Goal: Answer question/provide support

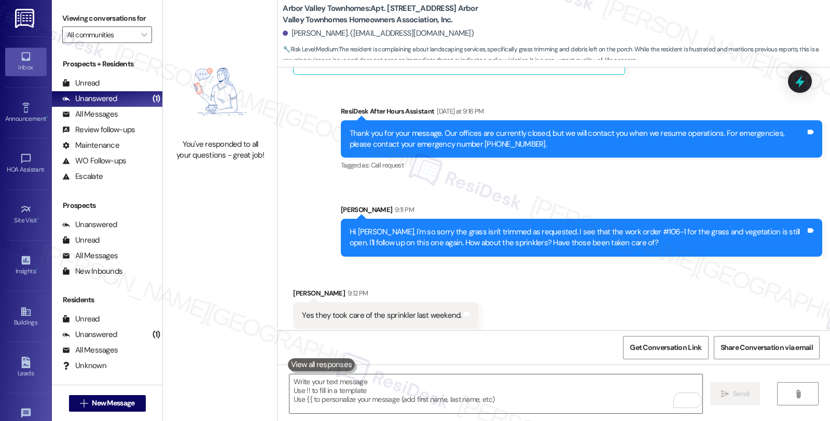
scroll to position [5012, 0]
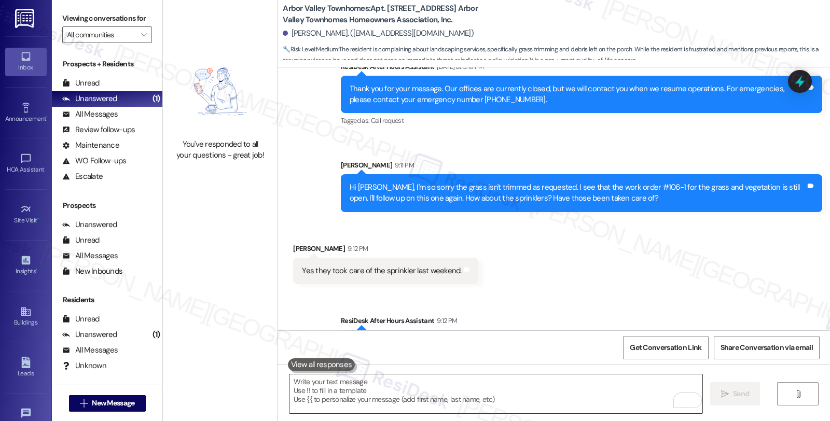
click at [443, 392] on textarea "To enrich screen reader interactions, please activate Accessibility in Grammarl…" at bounding box center [495, 393] width 413 height 39
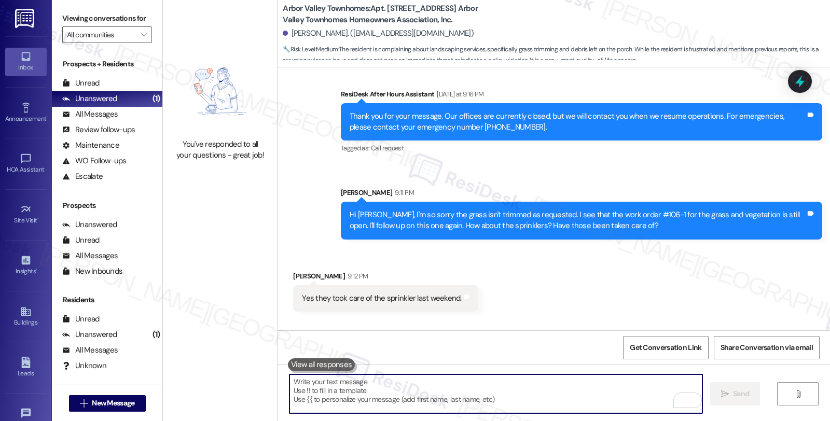
scroll to position [4955, 0]
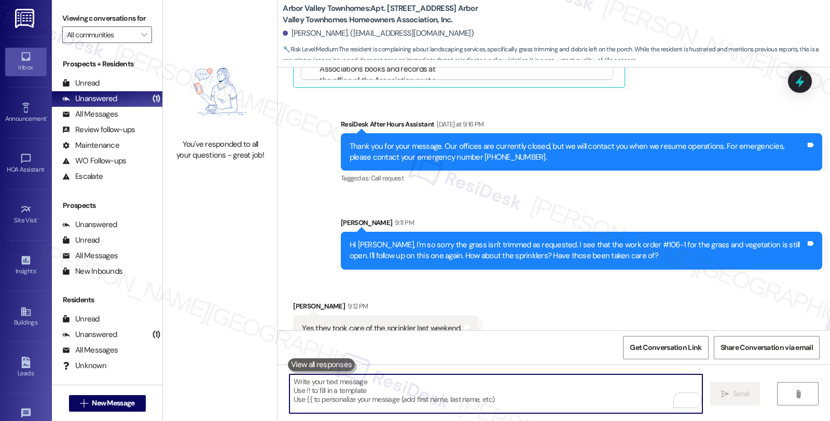
click at [402, 394] on textarea "To enrich screen reader interactions, please activate Accessibility in Grammarl…" at bounding box center [495, 393] width 413 height 39
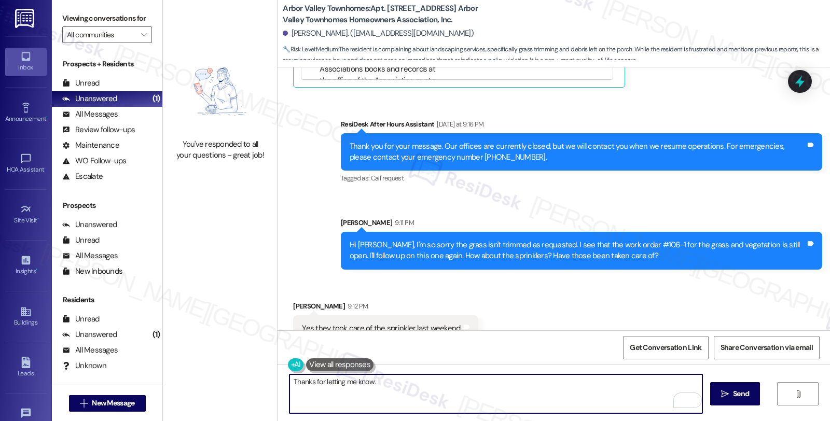
click at [386, 385] on textarea "Thanks for letting me know." at bounding box center [495, 393] width 413 height 39
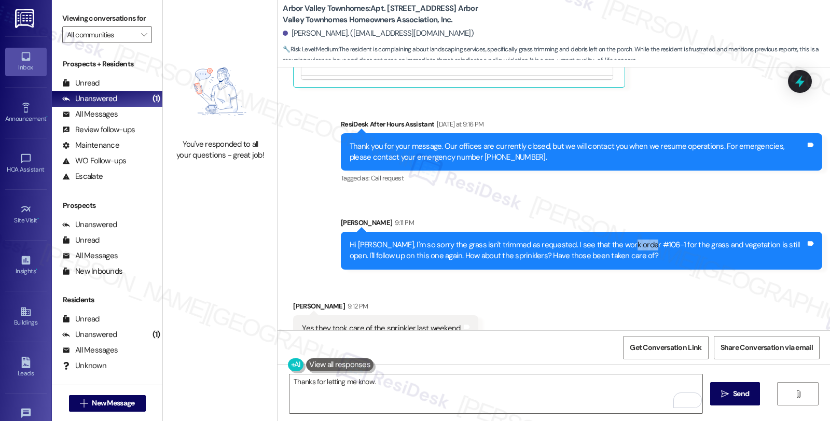
drag, startPoint x: 614, startPoint y: 201, endPoint x: 637, endPoint y: 201, distance: 22.8
click at [637, 240] on div "Hi [PERSON_NAME], I'm so sorry the grass isn't trimmed as requested. I see that…" at bounding box center [577, 251] width 456 height 22
copy div "#106-1"
click at [426, 390] on textarea "Thanks for letting me know." at bounding box center [495, 393] width 413 height 39
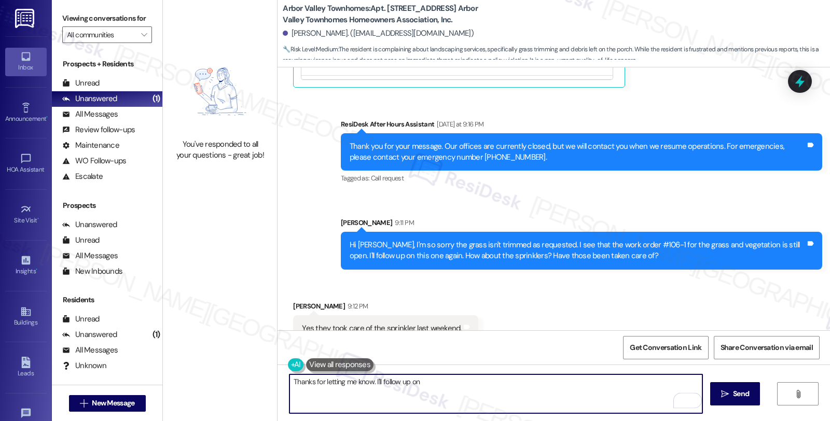
click at [452, 382] on textarea "Thanks for letting me know. I'll follow up on" at bounding box center [495, 393] width 413 height 39
paste textarea "#106-1"
click at [504, 376] on textarea "Thanks for letting me know. I'll follow up on work order #106-1" at bounding box center [495, 393] width 413 height 39
click at [503, 384] on textarea "Thanks for letting me know. I'll follow up on work order #106-1 and wil" at bounding box center [495, 393] width 413 height 39
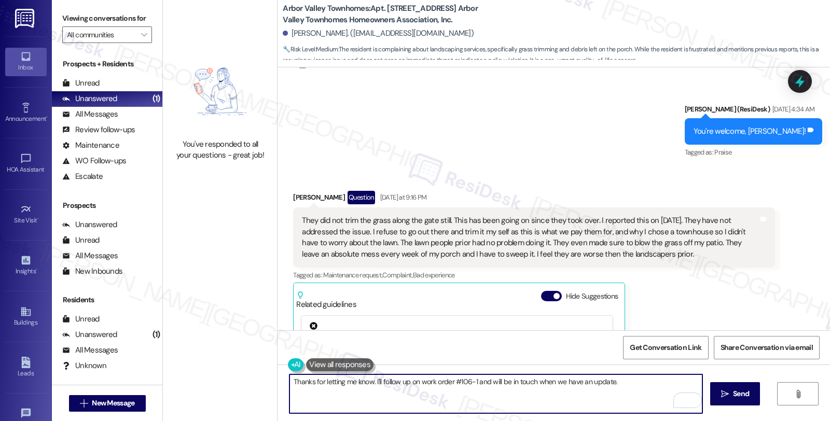
scroll to position [4552, 0]
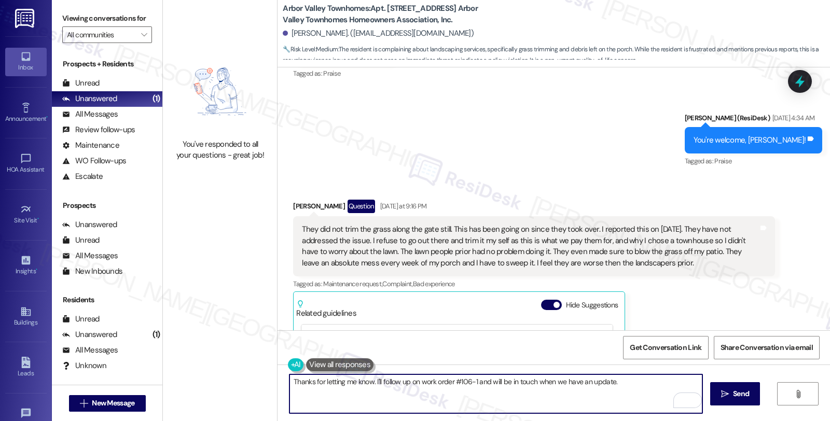
click at [628, 384] on textarea "Thanks for letting me know. I'll follow up on work order #106-1 and will be in …" at bounding box center [495, 393] width 413 height 39
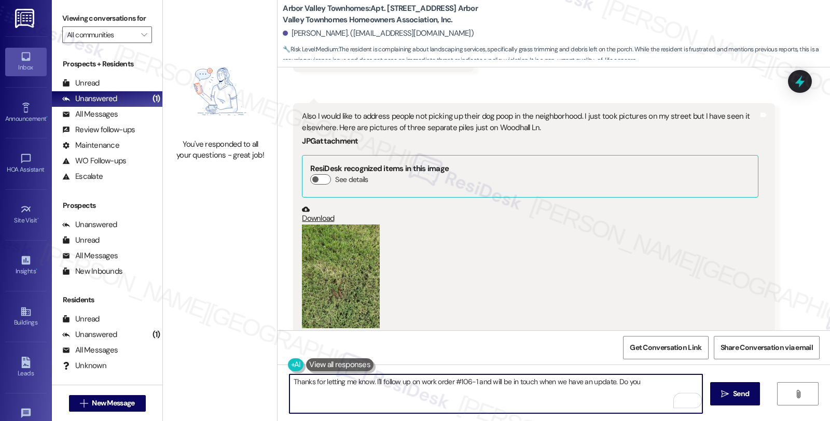
scroll to position [1729, 0]
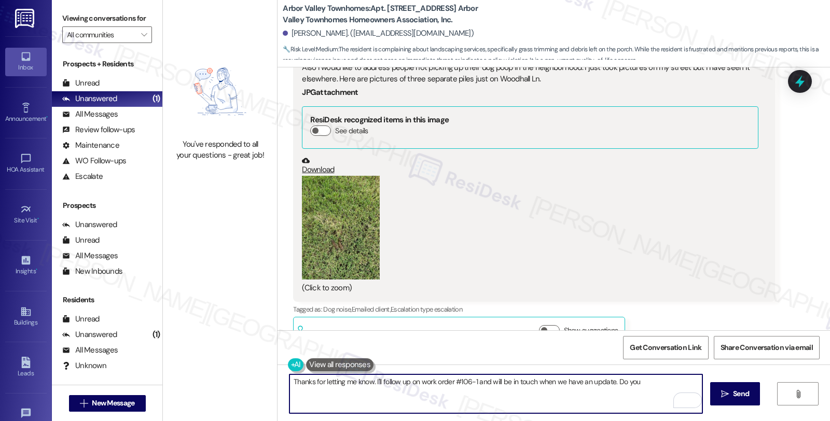
click at [333, 256] on button "Zoom image" at bounding box center [341, 228] width 78 height 104
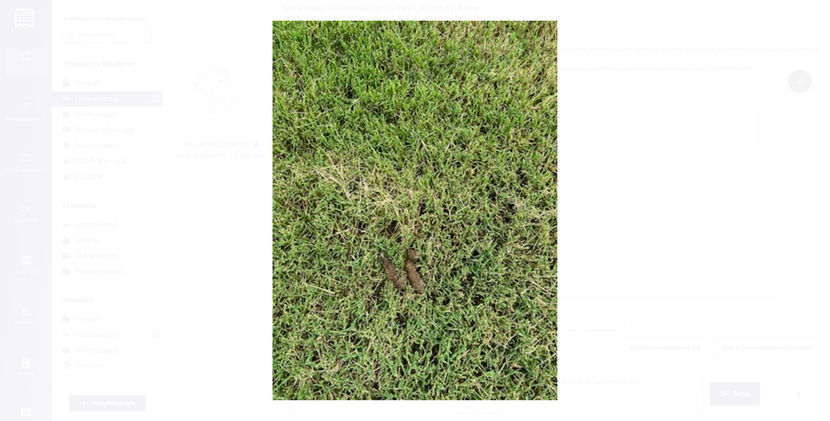
click at [593, 241] on button "Unzoom image" at bounding box center [415, 210] width 830 height 421
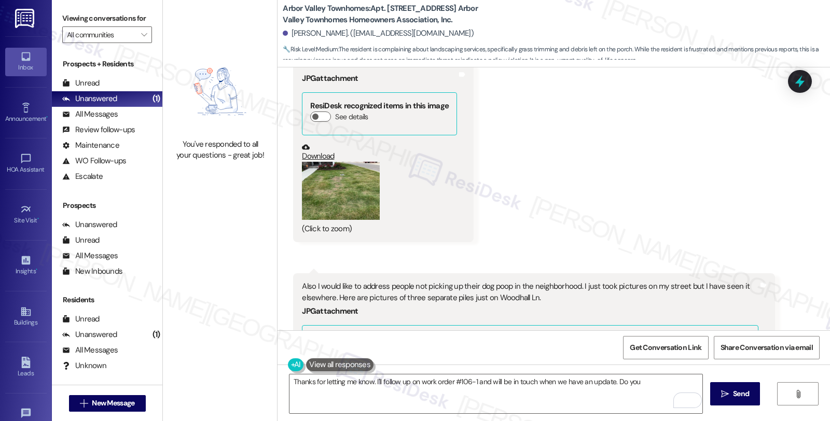
scroll to position [1383, 0]
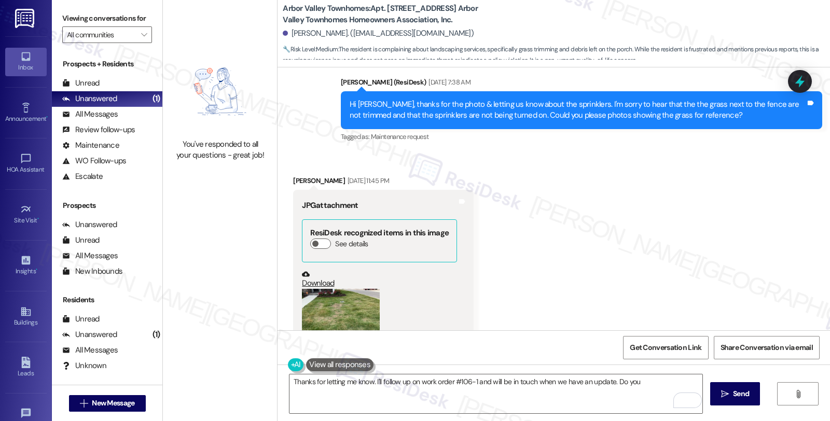
click at [339, 312] on button "Zoom image" at bounding box center [341, 318] width 78 height 59
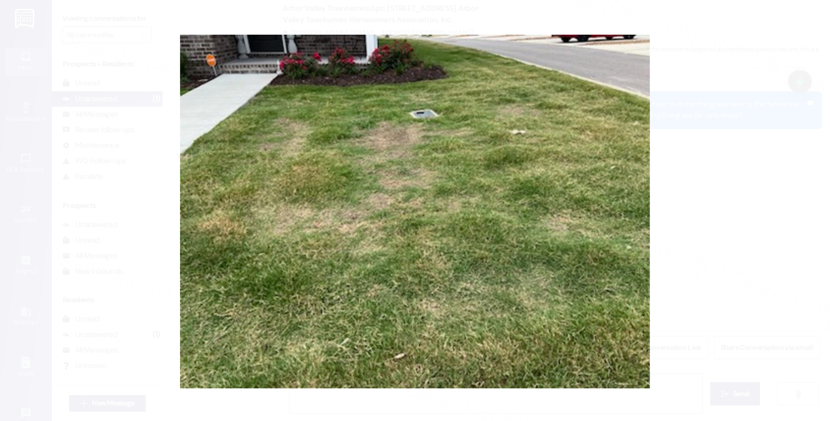
click at [692, 227] on button "Unzoom image" at bounding box center [415, 210] width 830 height 421
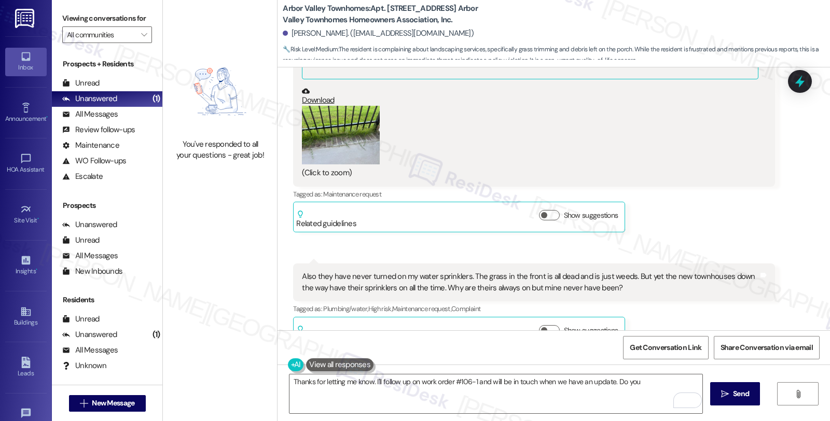
scroll to position [980, 0]
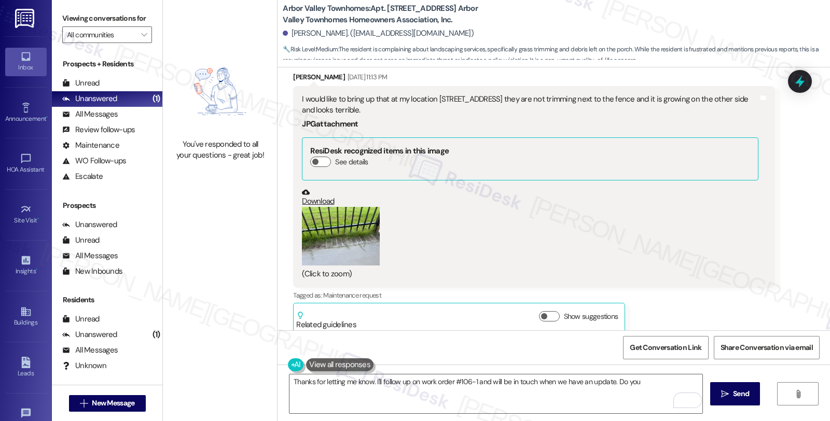
click at [327, 255] on button "Zoom image" at bounding box center [341, 236] width 78 height 59
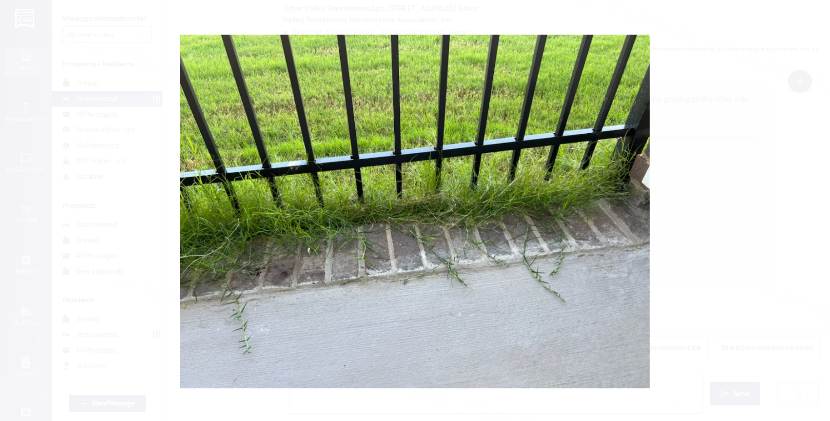
click at [704, 242] on button "Unzoom image" at bounding box center [415, 210] width 830 height 421
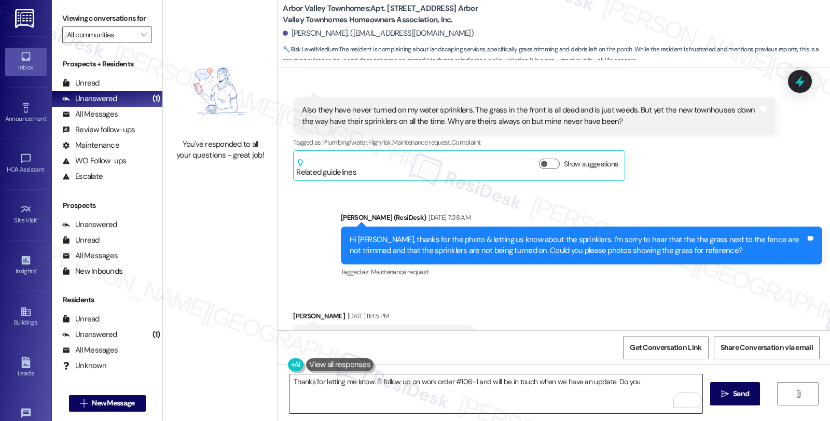
scroll to position [1268, 0]
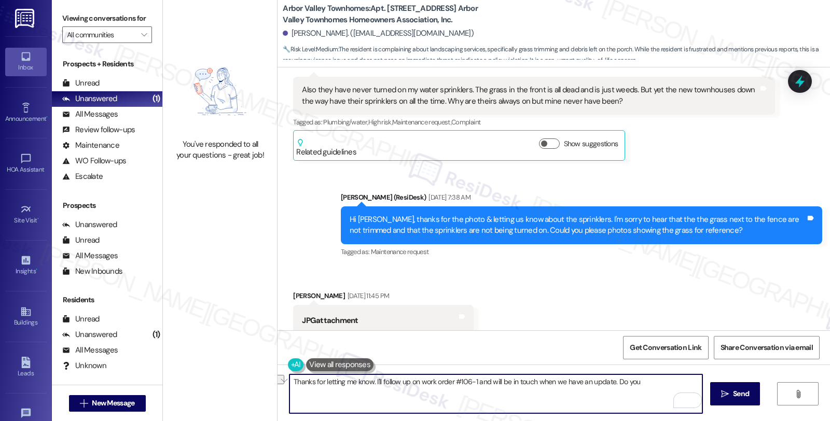
click at [611, 380] on textarea "Thanks for letting me know. I'll follow up on work order #106-1 and will be in …" at bounding box center [495, 393] width 413 height 39
click at [609, 381] on textarea "Thanks for letting me know. I'll follow up on work order #106-1 and will be in …" at bounding box center [495, 393] width 413 height 39
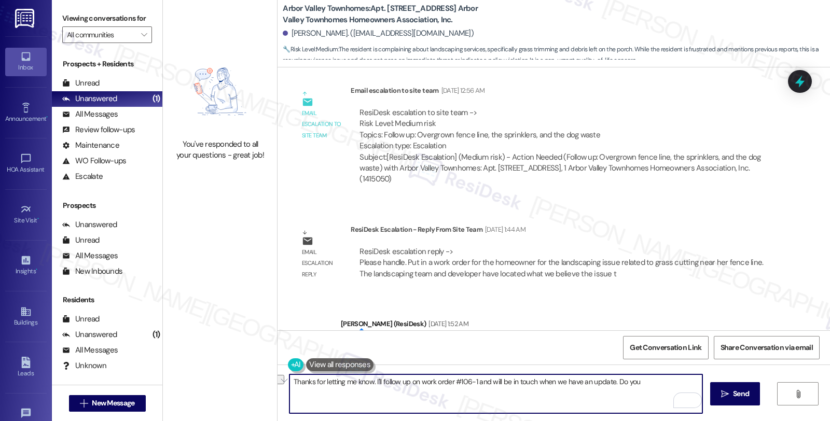
scroll to position [2017, 0]
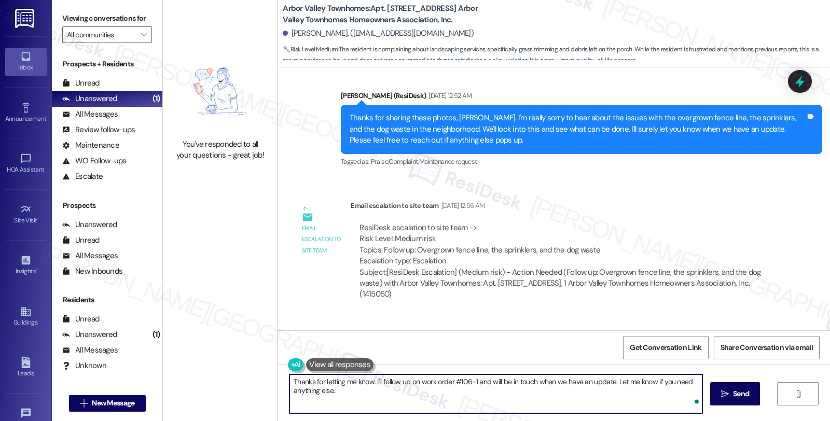
type textarea "Thanks for letting me know. I'll follow up on work order #106-1 and will be in …"
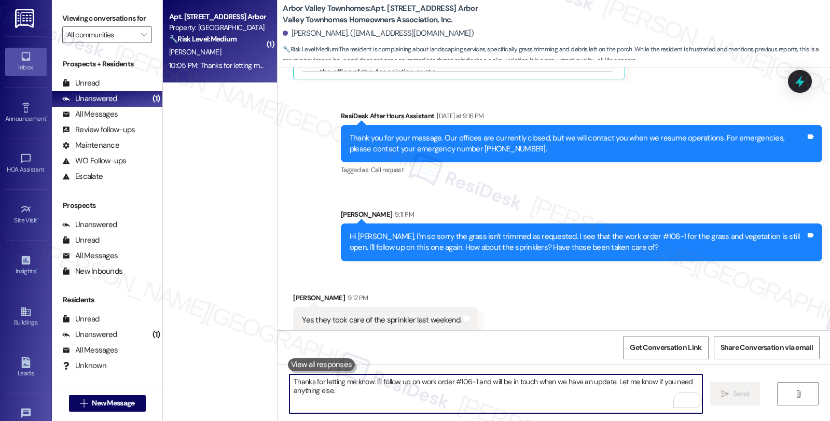
scroll to position [5096, 0]
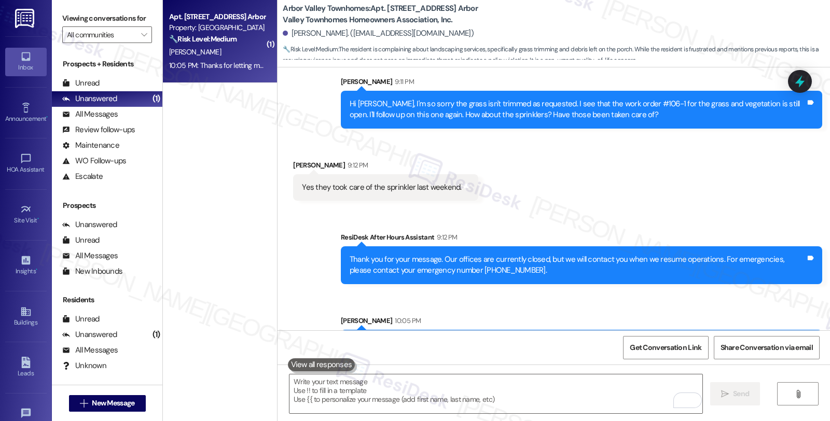
drag, startPoint x: 515, startPoint y: 297, endPoint x: 540, endPoint y: 299, distance: 24.5
click at [540, 338] on div "Thanks for letting me know. I'll follow up on work order #106-1 and will be in …" at bounding box center [577, 349] width 456 height 22
copy div "#106-1"
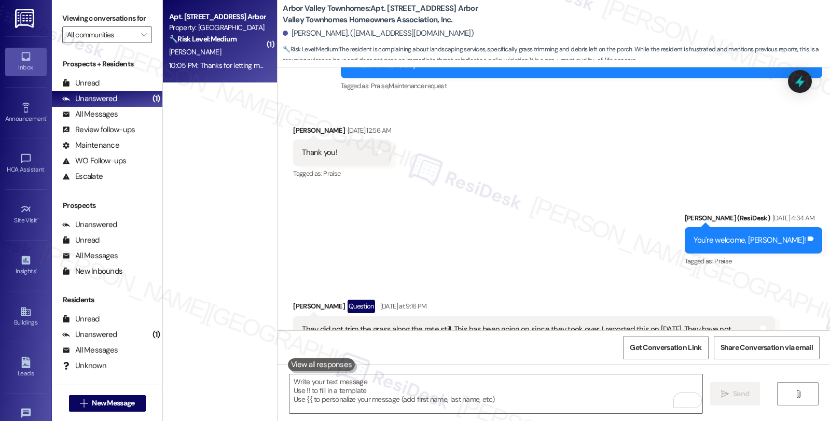
scroll to position [4232, 0]
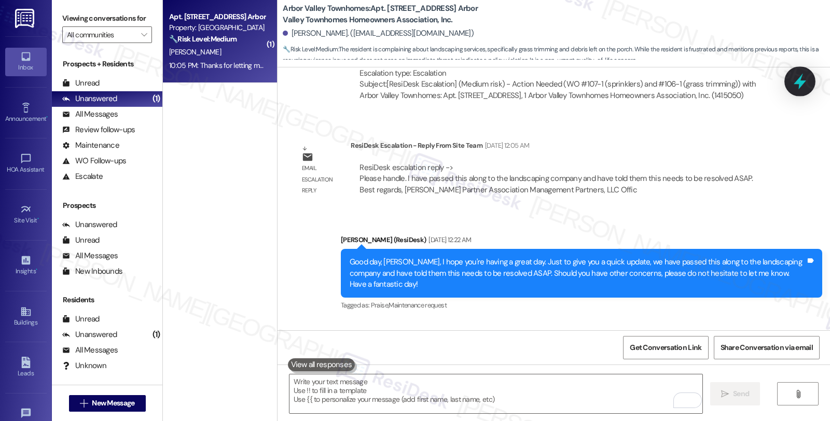
click at [796, 82] on icon at bounding box center [799, 82] width 12 height 16
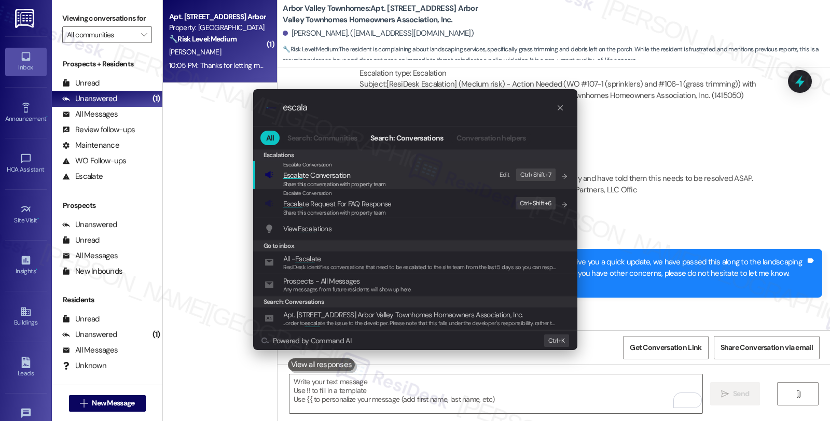
type input "escala"
click at [371, 174] on span "Escala te Conversation" at bounding box center [334, 175] width 103 height 11
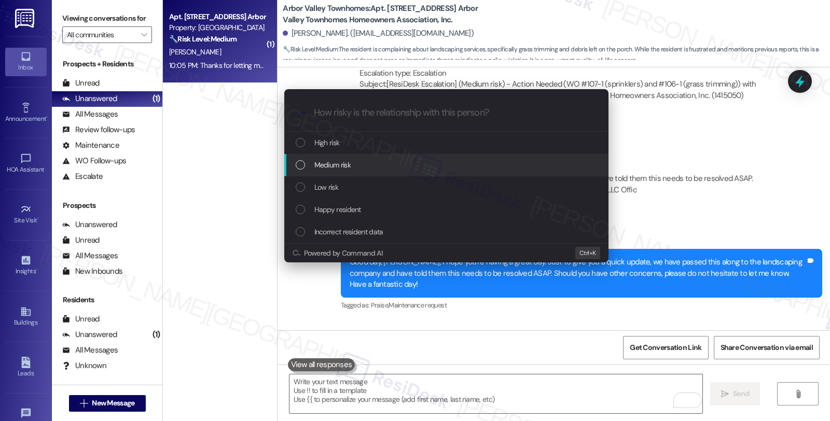
click at [370, 170] on div "Medium risk" at bounding box center [447, 164] width 303 height 11
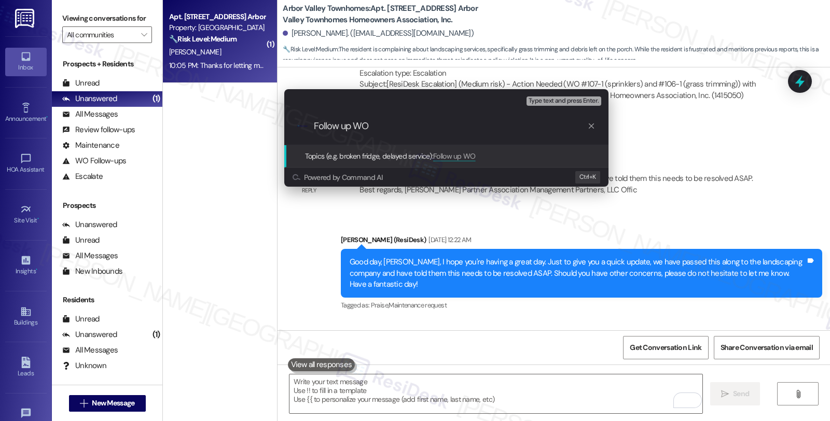
paste input "#106-1"
type input "Follow up WO #106-1 (grass trimming)"
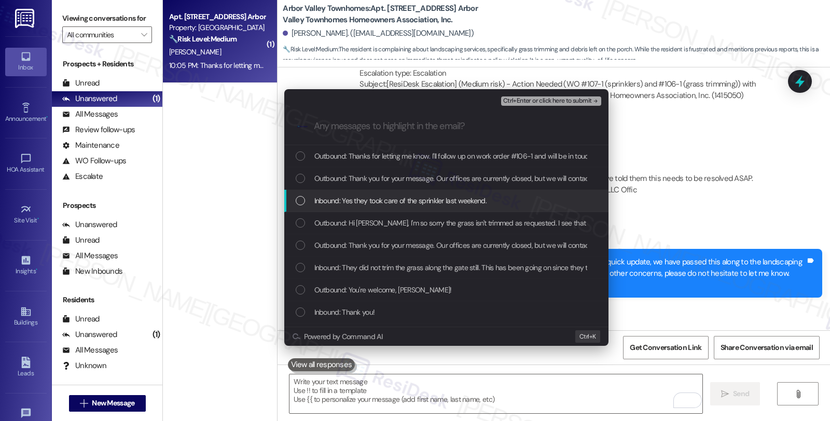
click at [367, 200] on span "Inbound: Yes they took care of the sprinkler last weekend." at bounding box center [400, 200] width 172 height 11
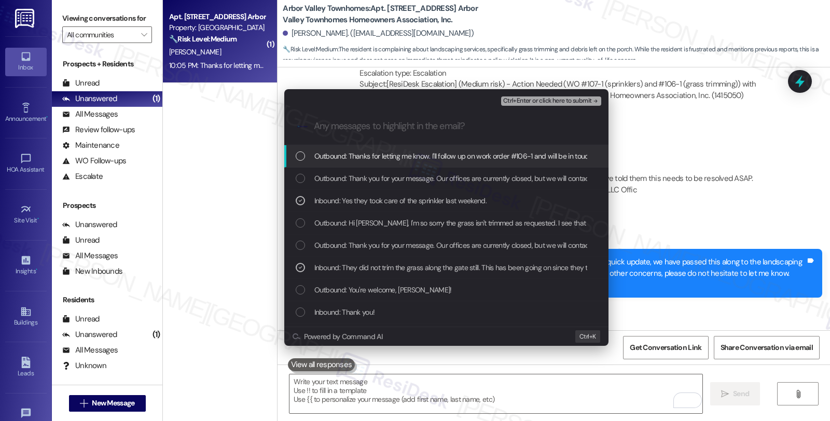
click at [555, 97] on span "Ctrl+Enter or click here to submit" at bounding box center [547, 100] width 89 height 7
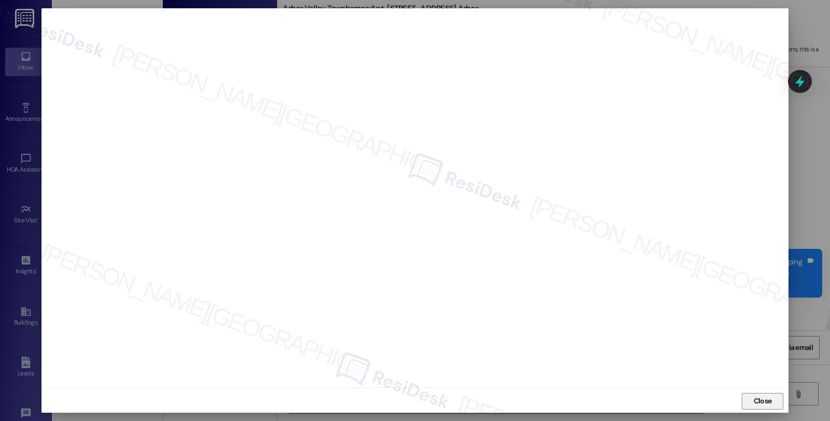
click at [755, 404] on span "Close" at bounding box center [762, 401] width 18 height 11
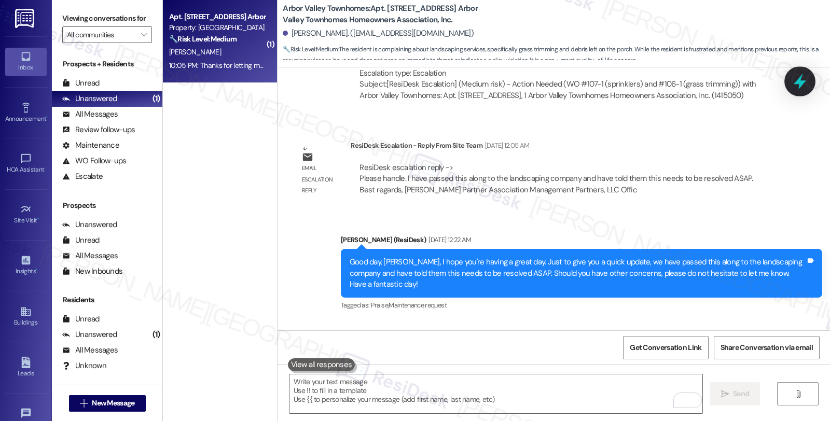
click at [804, 81] on icon at bounding box center [799, 82] width 12 height 16
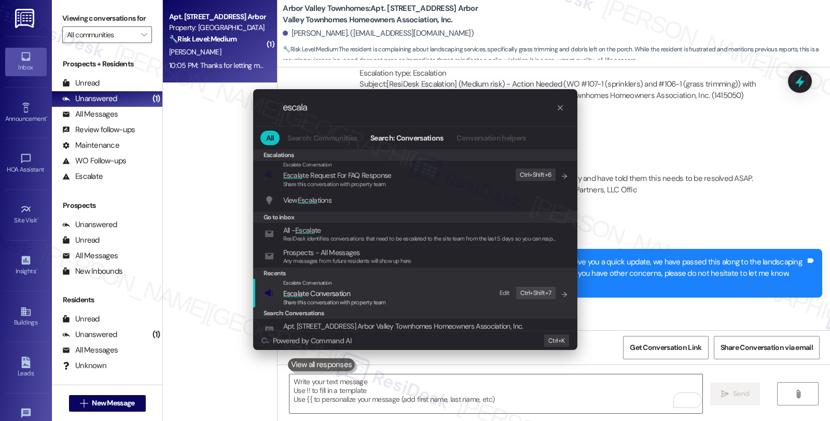
type input "escala"
click at [312, 289] on span "Escala te Conversation" at bounding box center [316, 293] width 67 height 9
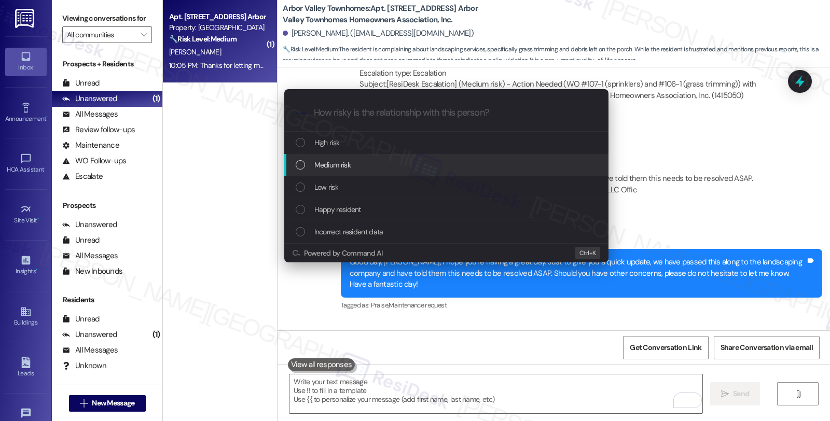
click at [352, 169] on div "Medium risk" at bounding box center [447, 164] width 303 height 11
paste input "Follow up WO #106-1 (grass trimming)"
type input "Follow up WO #106-1 (grass trimming)"
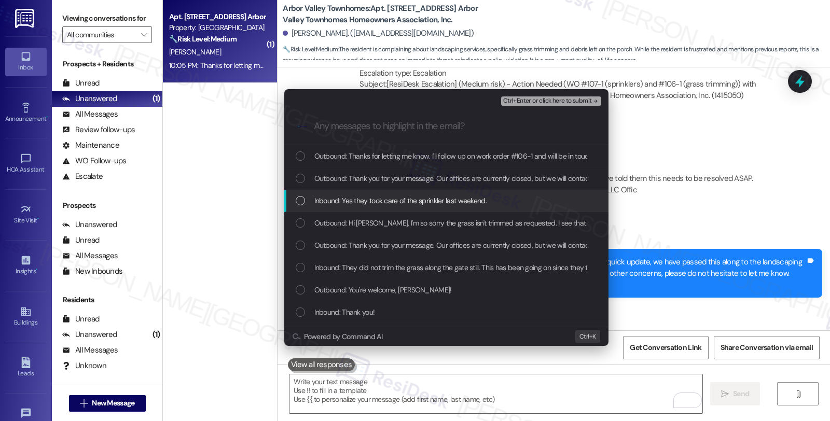
click at [397, 208] on div "Inbound: Yes they took care of the sprinkler last weekend." at bounding box center [446, 201] width 324 height 22
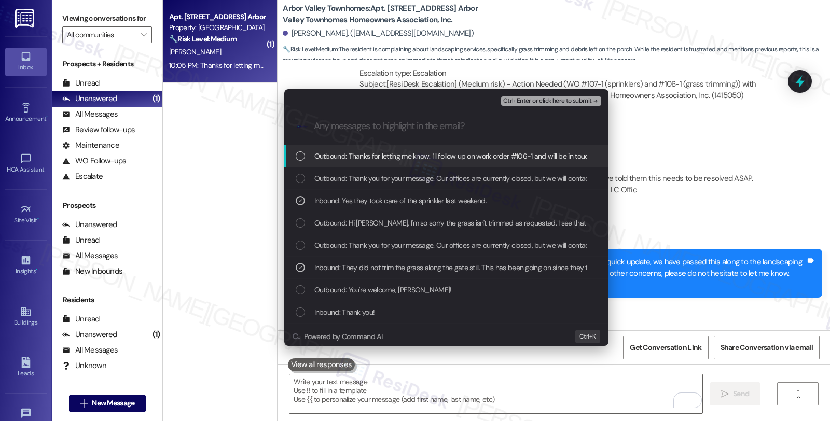
click at [566, 104] on span "Ctrl+Enter or click here to submit" at bounding box center [547, 100] width 89 height 7
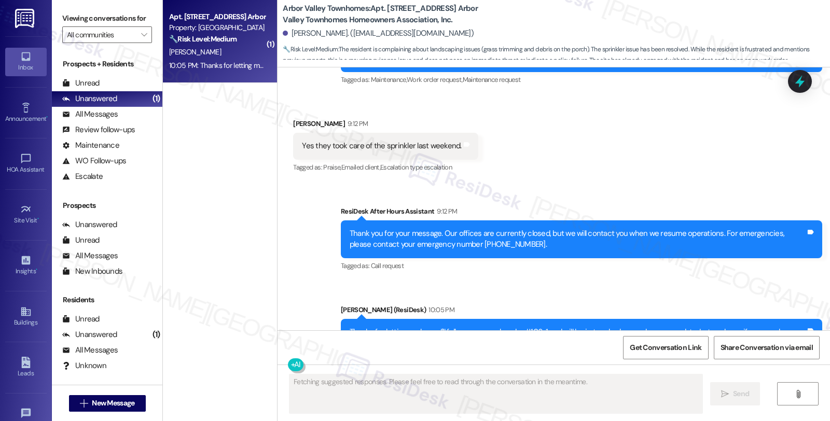
scroll to position [4989, 0]
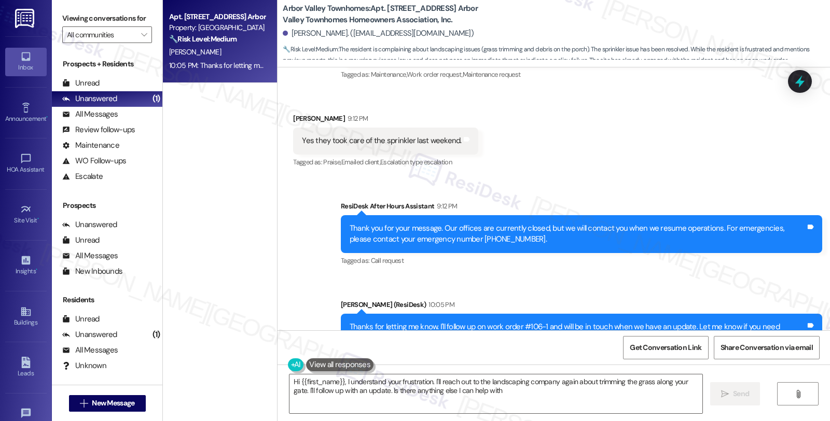
type textarea "Hi {{first_name}}, I understand your frustration. I'll reach out to the landsca…"
